Goal: Task Accomplishment & Management: Use online tool/utility

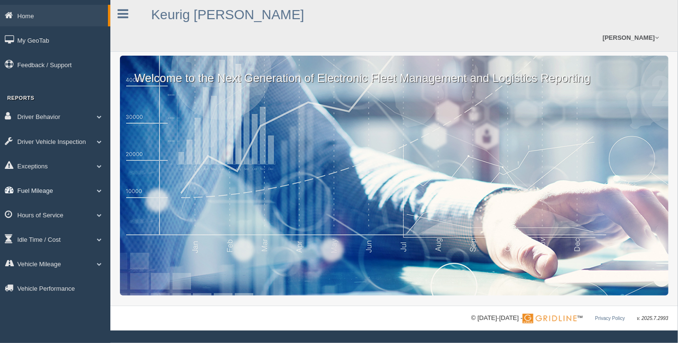
click at [45, 191] on link "Fuel Mileage" at bounding box center [55, 190] width 110 height 22
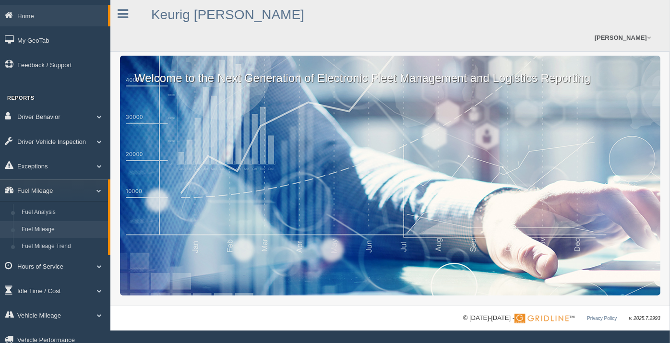
click at [60, 229] on link "Fuel Mileage" at bounding box center [62, 229] width 91 height 17
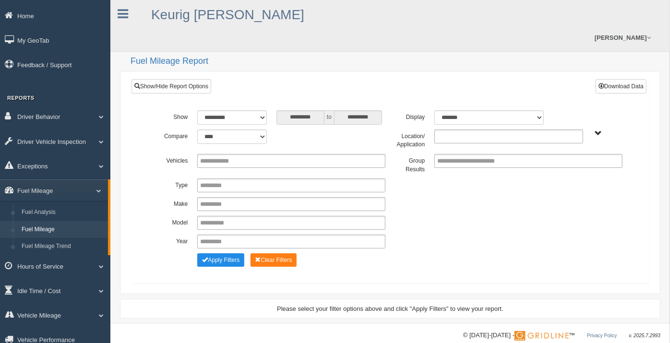
click at [549, 130] on ul at bounding box center [508, 137] width 148 height 14
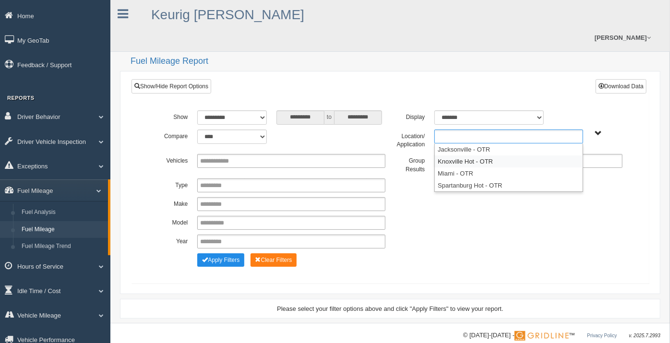
click at [481, 155] on li "Knoxville Hot - OTR" at bounding box center [508, 161] width 147 height 12
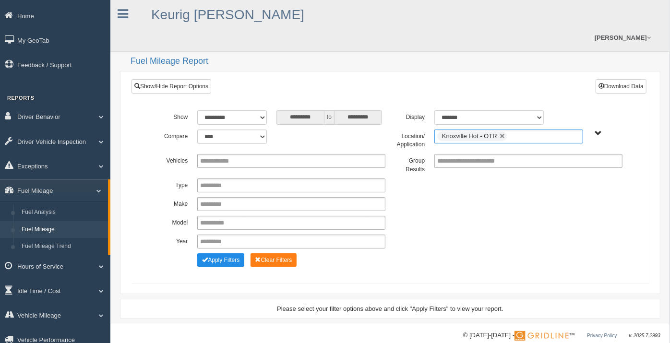
click at [532, 130] on ul "Knoxville Hot - OTR" at bounding box center [508, 137] width 148 height 14
click at [490, 167] on li "Spartanburg Hot - OTR" at bounding box center [508, 173] width 147 height 12
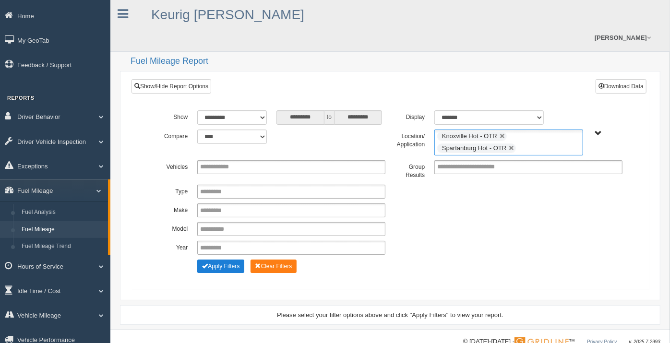
click at [229, 260] on button "Apply Filters" at bounding box center [220, 266] width 47 height 13
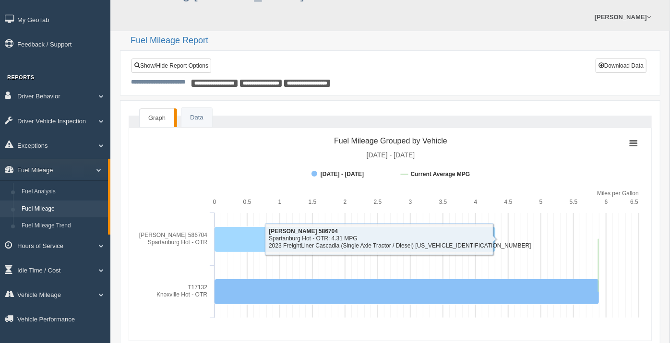
scroll to position [20, 0]
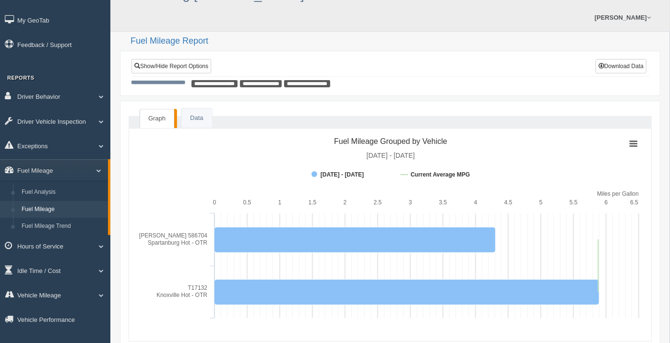
click at [166, 109] on link "Graph" at bounding box center [157, 119] width 35 height 20
click at [191, 108] on link "Data" at bounding box center [196, 118] width 30 height 20
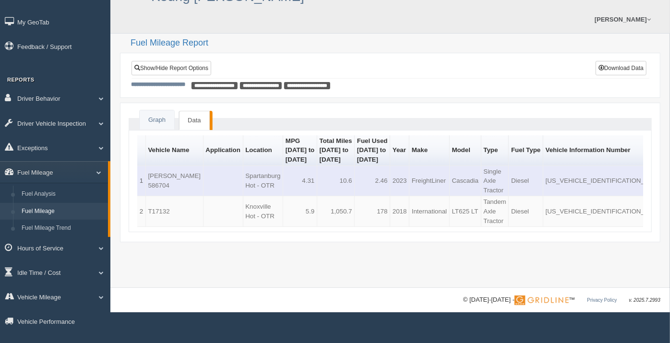
scroll to position [15, 0]
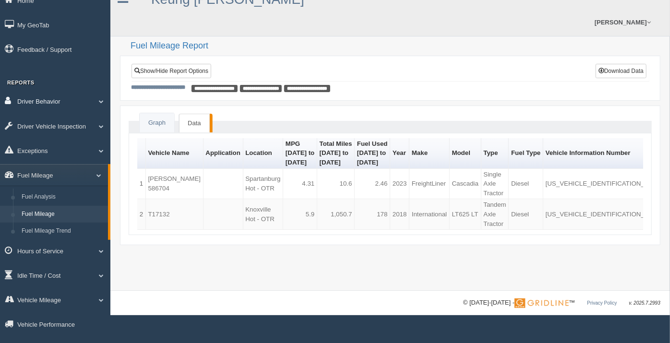
click at [55, 105] on link "Driver Behavior" at bounding box center [55, 101] width 110 height 22
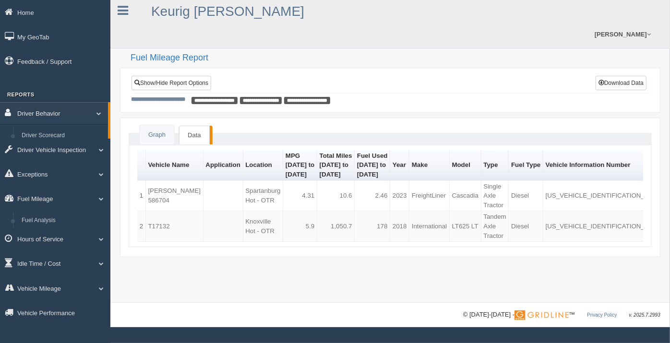
scroll to position [0, 0]
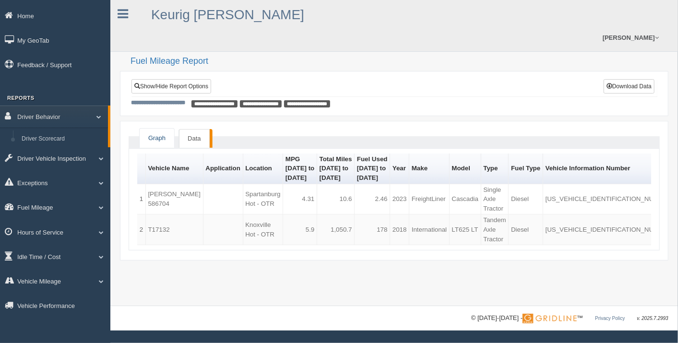
click at [156, 129] on link "Graph" at bounding box center [157, 139] width 35 height 20
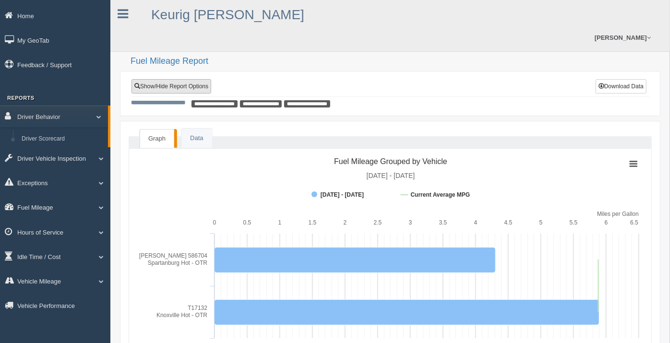
click at [194, 79] on link "Show/Hide Report Options" at bounding box center [171, 86] width 80 height 14
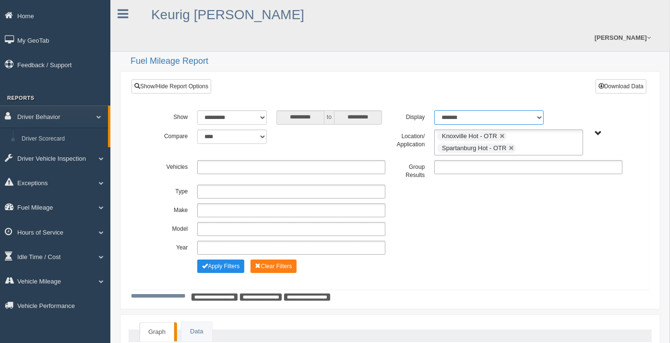
click at [533, 110] on select "******* ******" at bounding box center [488, 117] width 109 height 14
select select "**"
click at [434, 110] on select "******* ******" at bounding box center [488, 117] width 109 height 14
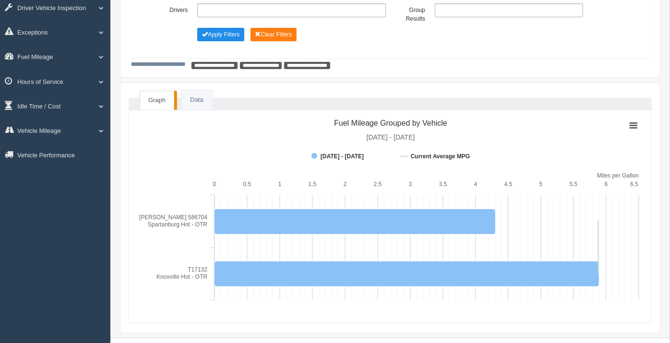
scroll to position [149, 0]
